Goal: Task Accomplishment & Management: Manage account settings

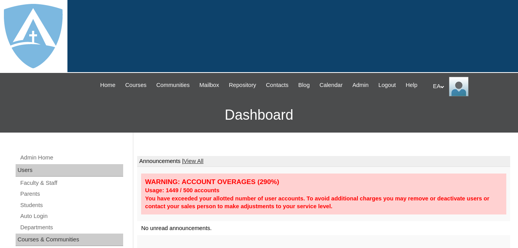
click at [36, 210] on link "Students" at bounding box center [71, 205] width 104 height 10
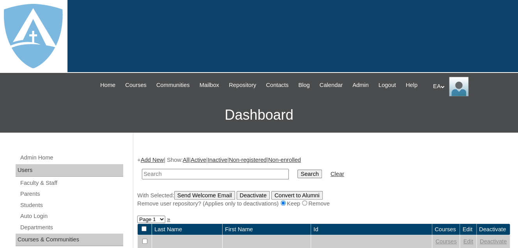
click at [157, 179] on input "text" at bounding box center [215, 174] width 147 height 11
type input "Leland"
click at [297, 178] on input "Search" at bounding box center [309, 174] width 24 height 9
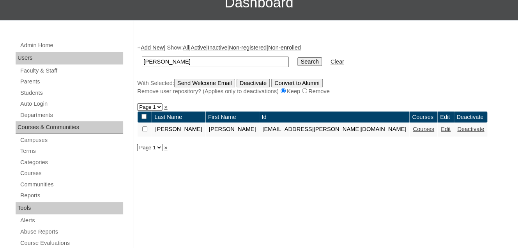
scroll to position [117, 0]
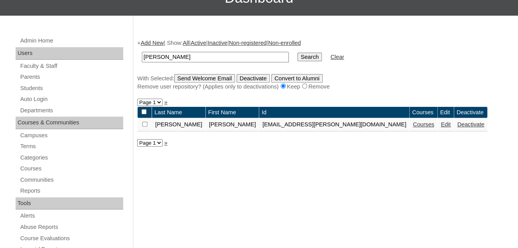
click at [413, 127] on link "Courses" at bounding box center [423, 124] width 21 height 6
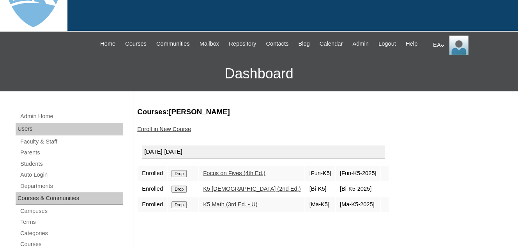
scroll to position [117, 0]
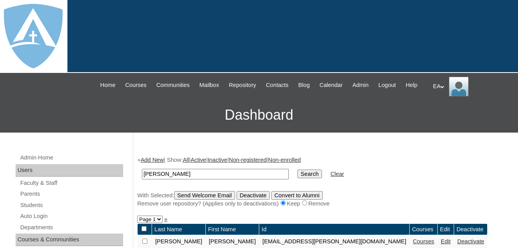
scroll to position [107, 0]
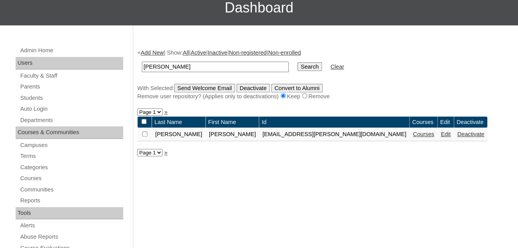
click at [441, 137] on link "Edit" at bounding box center [446, 134] width 10 height 6
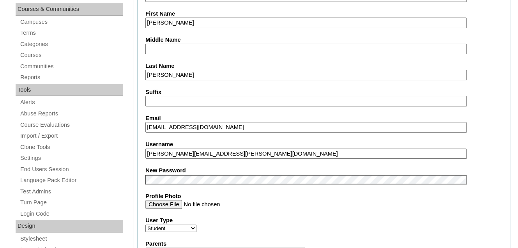
type input "primarystudentEA"
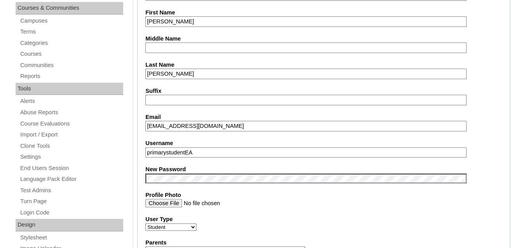
scroll to position [156, 0]
